Goal: Check status

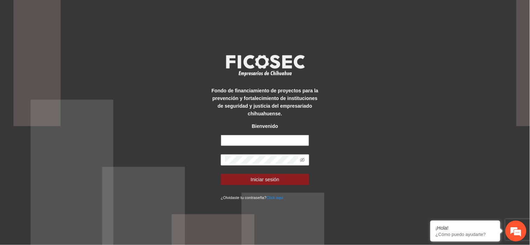
click at [269, 144] on input "text" at bounding box center [265, 140] width 88 height 11
type input "**********"
click at [262, 155] on span at bounding box center [265, 160] width 88 height 11
click at [221, 174] on button "Iniciar sesión" at bounding box center [265, 179] width 88 height 11
click at [304, 157] on span at bounding box center [302, 160] width 5 height 8
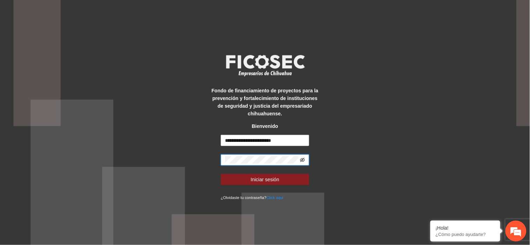
click at [304, 162] on icon "eye-invisible" at bounding box center [302, 160] width 5 height 5
click at [221, 174] on button "Iniciar sesión" at bounding box center [265, 179] width 88 height 11
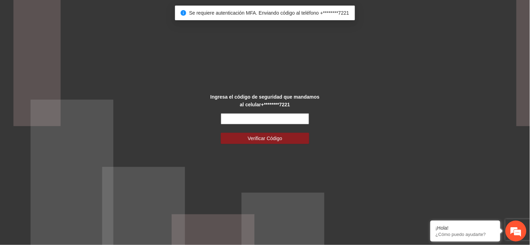
click at [268, 122] on input "text" at bounding box center [265, 118] width 88 height 11
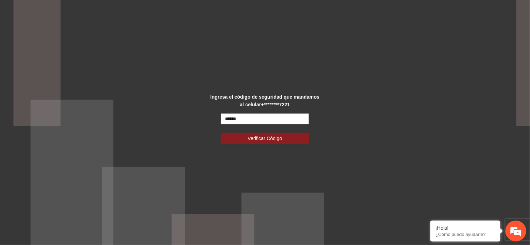
type input "******"
click at [221, 133] on button "Verificar Código" at bounding box center [265, 138] width 88 height 11
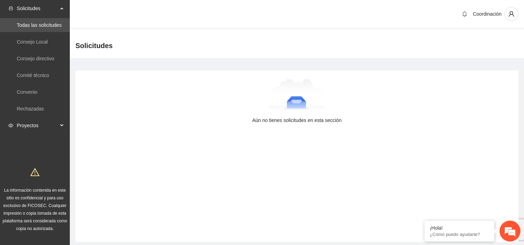
click at [28, 123] on span "Proyectos" at bounding box center [37, 126] width 41 height 14
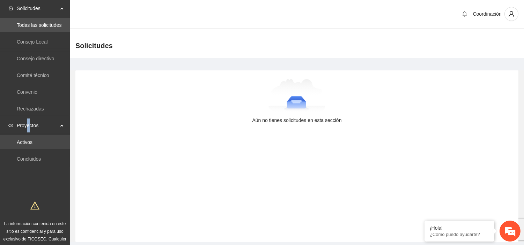
click at [30, 141] on link "Activos" at bounding box center [25, 143] width 16 height 6
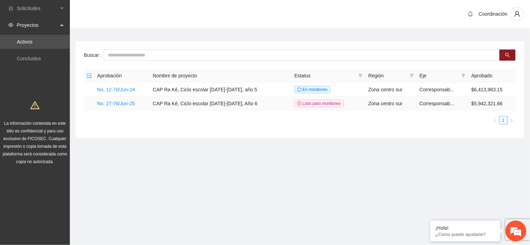
click at [130, 106] on td "No. 27-76/Jun-25" at bounding box center [122, 104] width 56 height 14
click at [128, 105] on link "No. 27-76/Jun-25" at bounding box center [116, 104] width 38 height 6
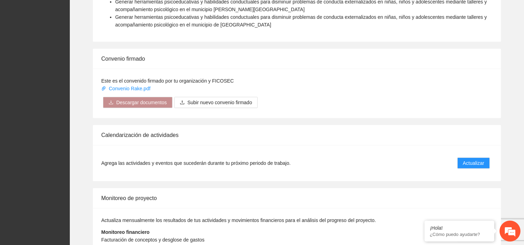
scroll to position [620, 0]
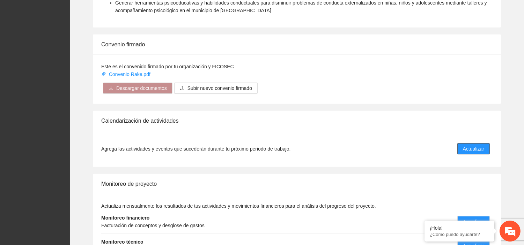
click at [471, 145] on span "Actualizar" at bounding box center [473, 149] width 21 height 8
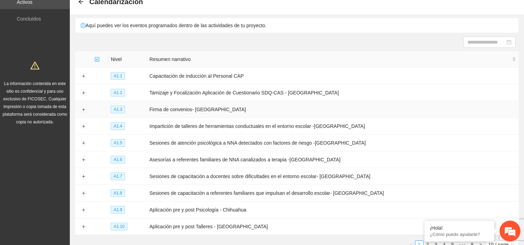
scroll to position [87, 0]
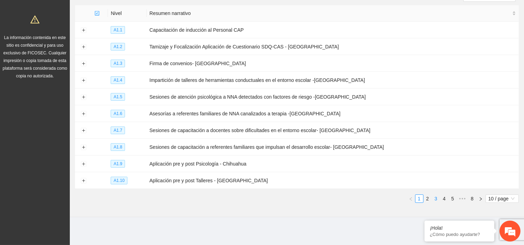
click at [435, 198] on link "3" at bounding box center [436, 199] width 8 height 8
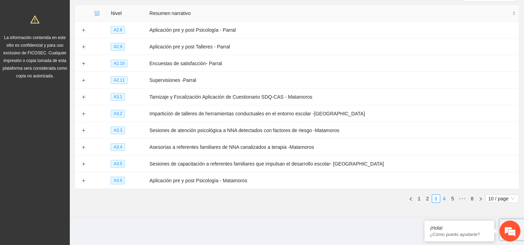
click at [443, 198] on link "4" at bounding box center [445, 199] width 8 height 8
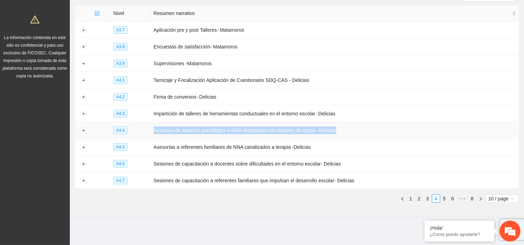
drag, startPoint x: 151, startPoint y: 131, endPoint x: 347, endPoint y: 134, distance: 195.9
click at [347, 134] on td "Sesiones de atención psicológica a NNA detectados con factores de riesgo -Delic…" at bounding box center [335, 130] width 368 height 17
copy td "Sesiones de atención psicológica a NNA detectados con factores de riesgo -Delic…"
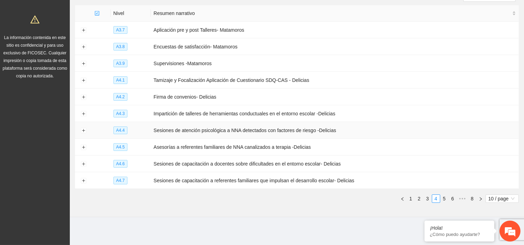
click at [86, 134] on td at bounding box center [83, 130] width 17 height 17
click at [86, 132] on button "Expand row" at bounding box center [84, 131] width 6 height 6
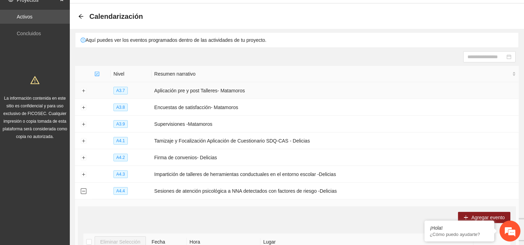
scroll to position [39, 0]
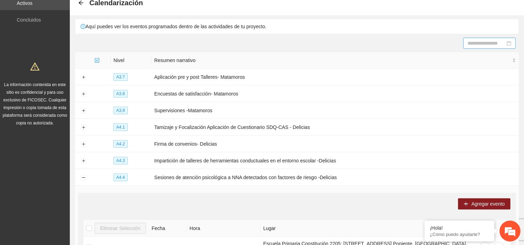
click at [479, 44] on input at bounding box center [486, 43] width 38 height 8
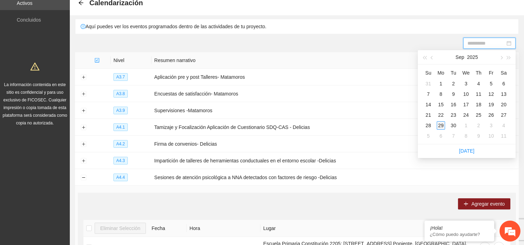
click at [441, 129] on div "29" at bounding box center [441, 125] width 8 height 8
type input "**********"
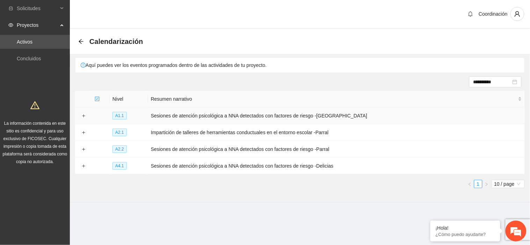
click at [90, 119] on td at bounding box center [83, 116] width 17 height 17
click at [82, 118] on button "Expand row" at bounding box center [84, 116] width 6 height 6
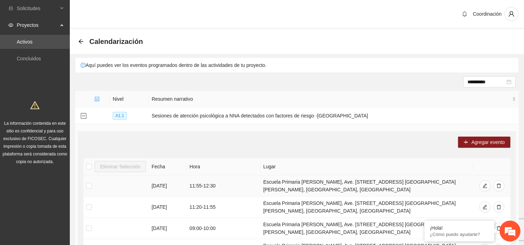
scroll to position [155, 0]
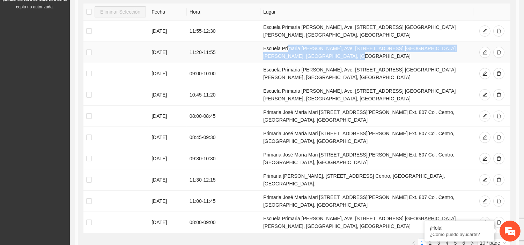
drag, startPoint x: 289, startPoint y: 53, endPoint x: 298, endPoint y: 57, distance: 9.4
click at [298, 57] on td "Escuela Primaria [PERSON_NAME], Ave. [STREET_ADDRESS] [GEOGRAPHIC_DATA][PERSON_…" at bounding box center [366, 52] width 213 height 21
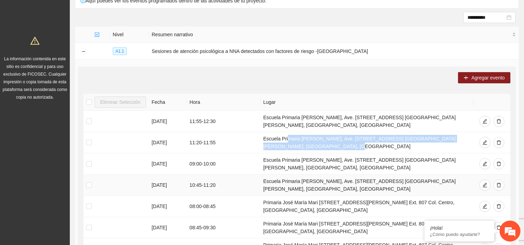
scroll to position [77, 0]
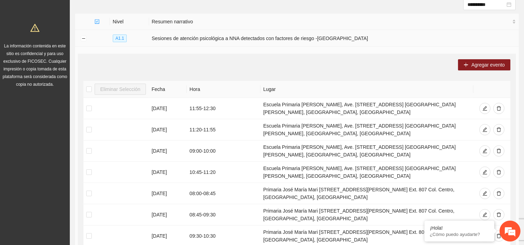
click at [84, 33] on td at bounding box center [83, 38] width 17 height 17
click at [84, 35] on td at bounding box center [83, 38] width 17 height 17
click at [84, 38] on button "Collapse row" at bounding box center [84, 39] width 6 height 6
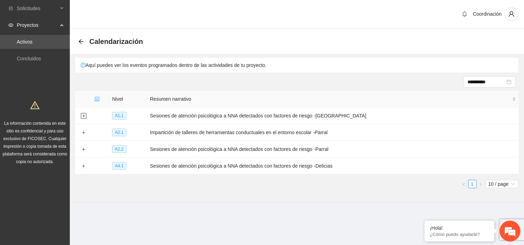
scroll to position [0, 0]
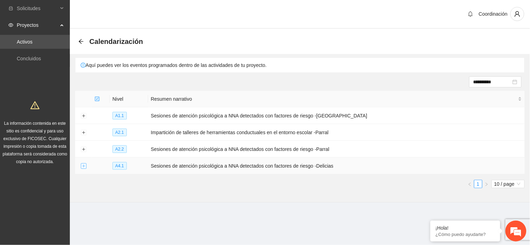
click at [82, 169] on button "Expand row" at bounding box center [84, 167] width 6 height 6
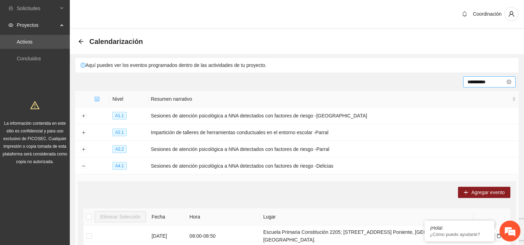
click at [493, 84] on input "**********" at bounding box center [486, 82] width 38 height 8
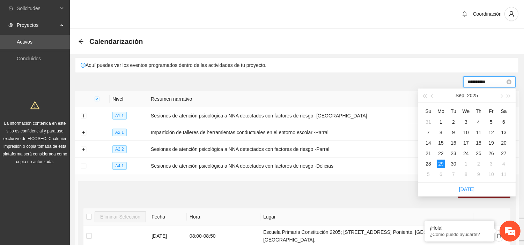
click at [494, 84] on input "**********" at bounding box center [486, 82] width 38 height 8
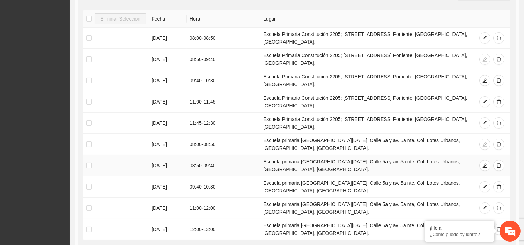
scroll to position [161, 0]
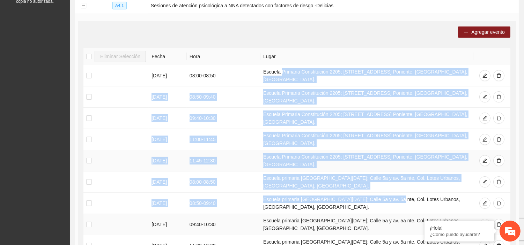
drag, startPoint x: 280, startPoint y: 73, endPoint x: 393, endPoint y: 185, distance: 159.9
click at [393, 185] on tbody "[DATE] 08:00 - 08:50 Escuela Primaria Constitución [GEOGRAPHIC_DATA][STREET_ADD…" at bounding box center [296, 171] width 427 height 213
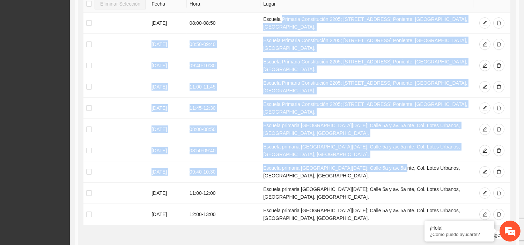
scroll to position [199, 0]
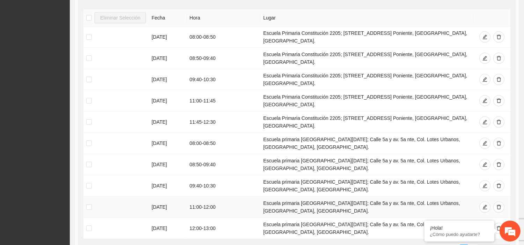
click at [402, 197] on td "Escuela primaria [GEOGRAPHIC_DATA][DATE]; Calle 5a y av. 5a nte, Col. Lotes Urb…" at bounding box center [366, 207] width 213 height 21
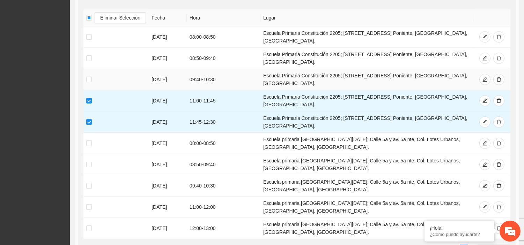
click at [90, 69] on td at bounding box center [115, 79] width 65 height 21
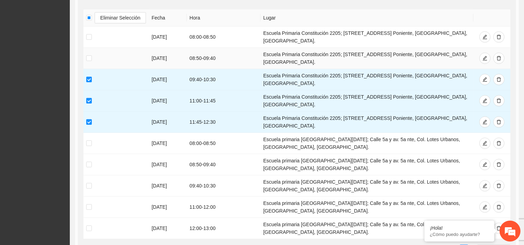
click at [88, 48] on td at bounding box center [115, 58] width 65 height 21
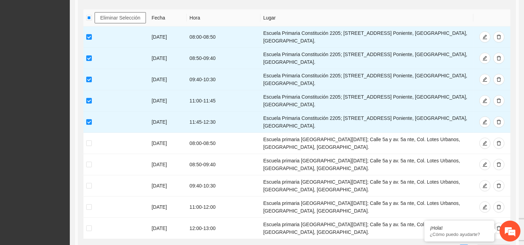
click at [109, 22] on button "Eliminar Selección" at bounding box center [120, 17] width 51 height 11
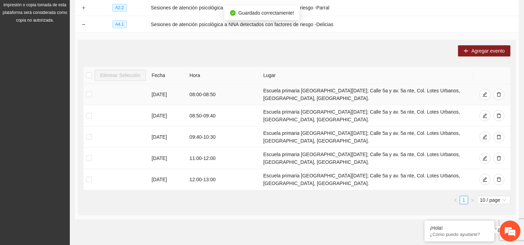
scroll to position [0, 0]
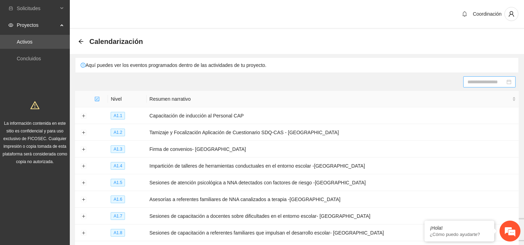
click at [316, 57] on section "Calendarización Aquí puedes ver los eventos programados dentro de las actividad…" at bounding box center [297, 166] width 454 height 274
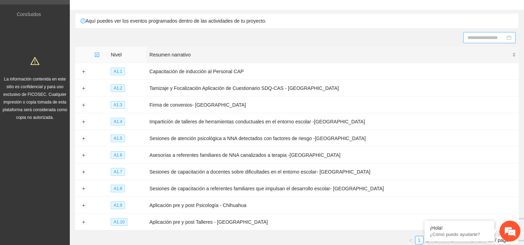
scroll to position [87, 0]
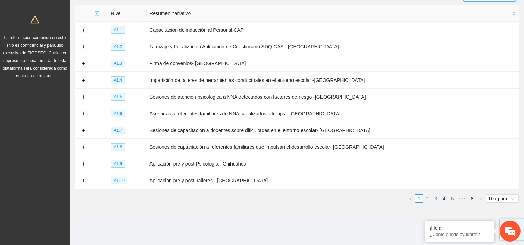
click at [437, 197] on link "3" at bounding box center [436, 199] width 8 height 8
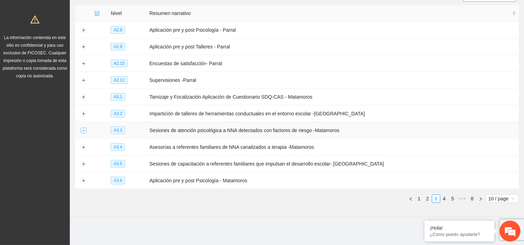
click at [83, 133] on button "Expand row" at bounding box center [84, 131] width 6 height 6
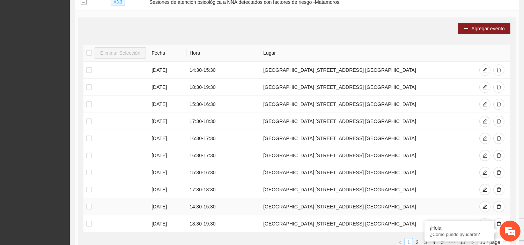
scroll to position [262, 0]
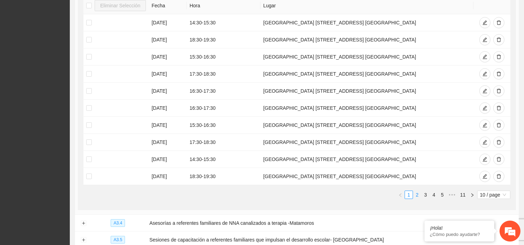
click at [420, 197] on link "2" at bounding box center [417, 195] width 8 height 8
click at [426, 197] on link "3" at bounding box center [426, 195] width 8 height 8
click at [435, 197] on link "4" at bounding box center [434, 195] width 8 height 8
click at [440, 196] on link "6" at bounding box center [442, 195] width 8 height 8
click at [432, 198] on link "7" at bounding box center [434, 195] width 8 height 8
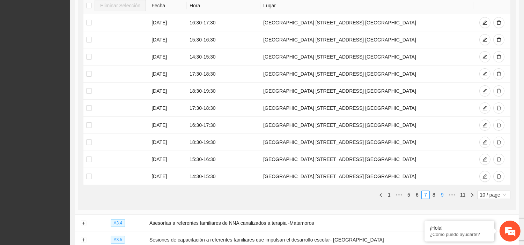
click at [441, 198] on link "9" at bounding box center [442, 195] width 8 height 8
click at [441, 198] on link "9" at bounding box center [443, 195] width 8 height 8
click at [448, 198] on link "10" at bounding box center [452, 195] width 10 height 8
click at [468, 198] on button "button" at bounding box center [472, 195] width 8 height 8
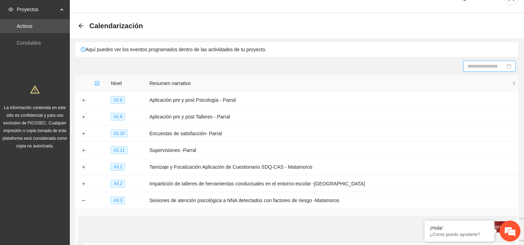
scroll to position [0, 0]
